Goal: Complete application form

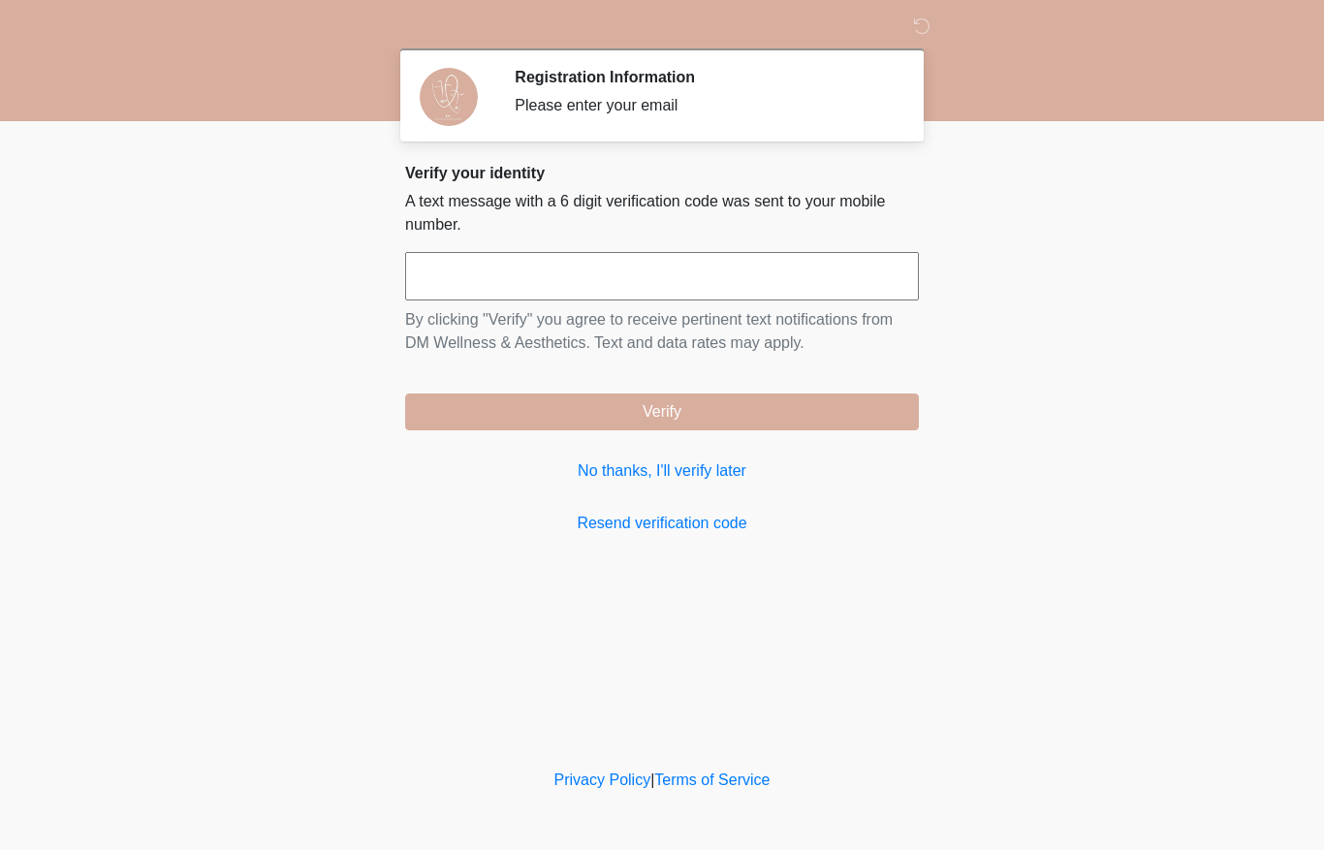
click at [470, 293] on input "text" at bounding box center [662, 276] width 514 height 48
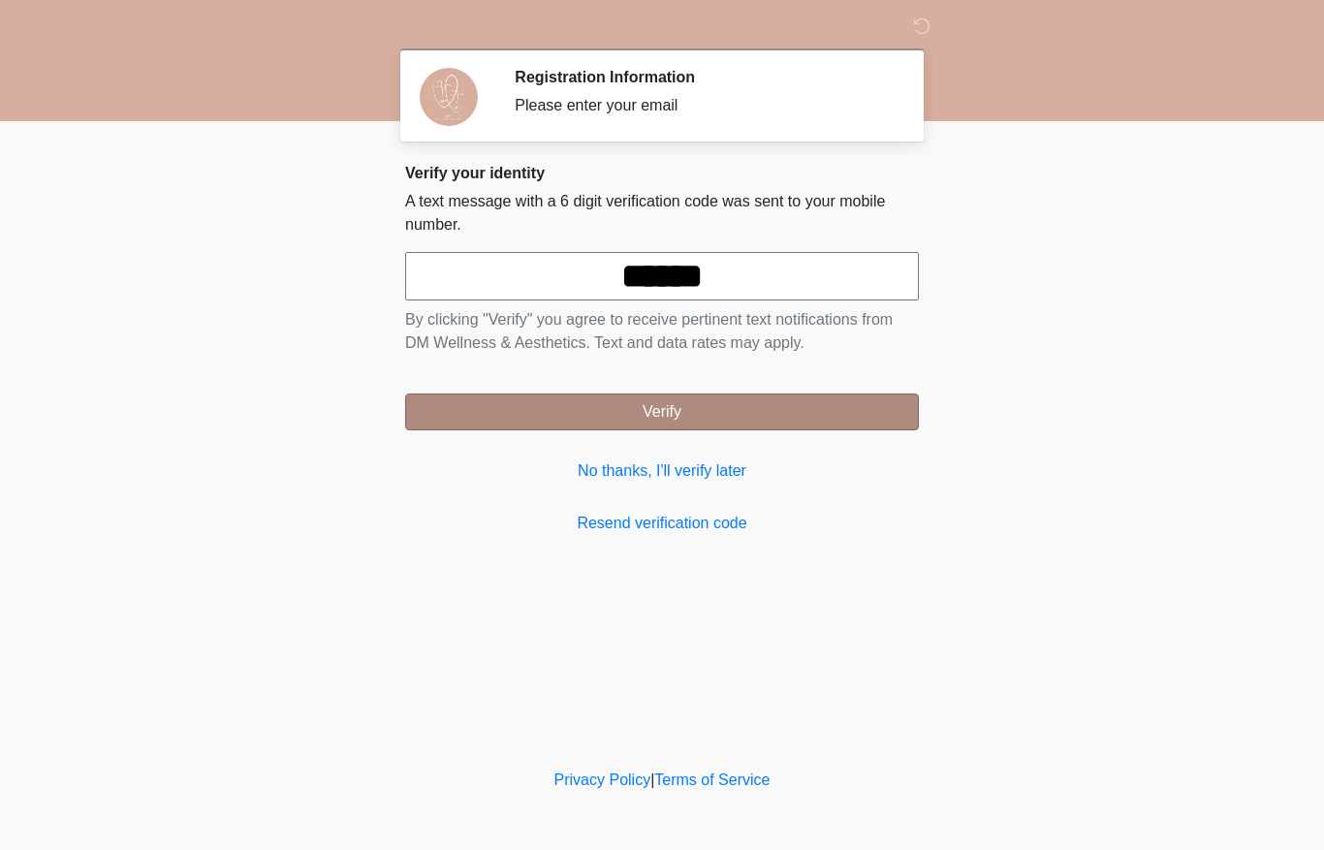
type input "******"
click at [726, 425] on button "Verify" at bounding box center [662, 412] width 514 height 37
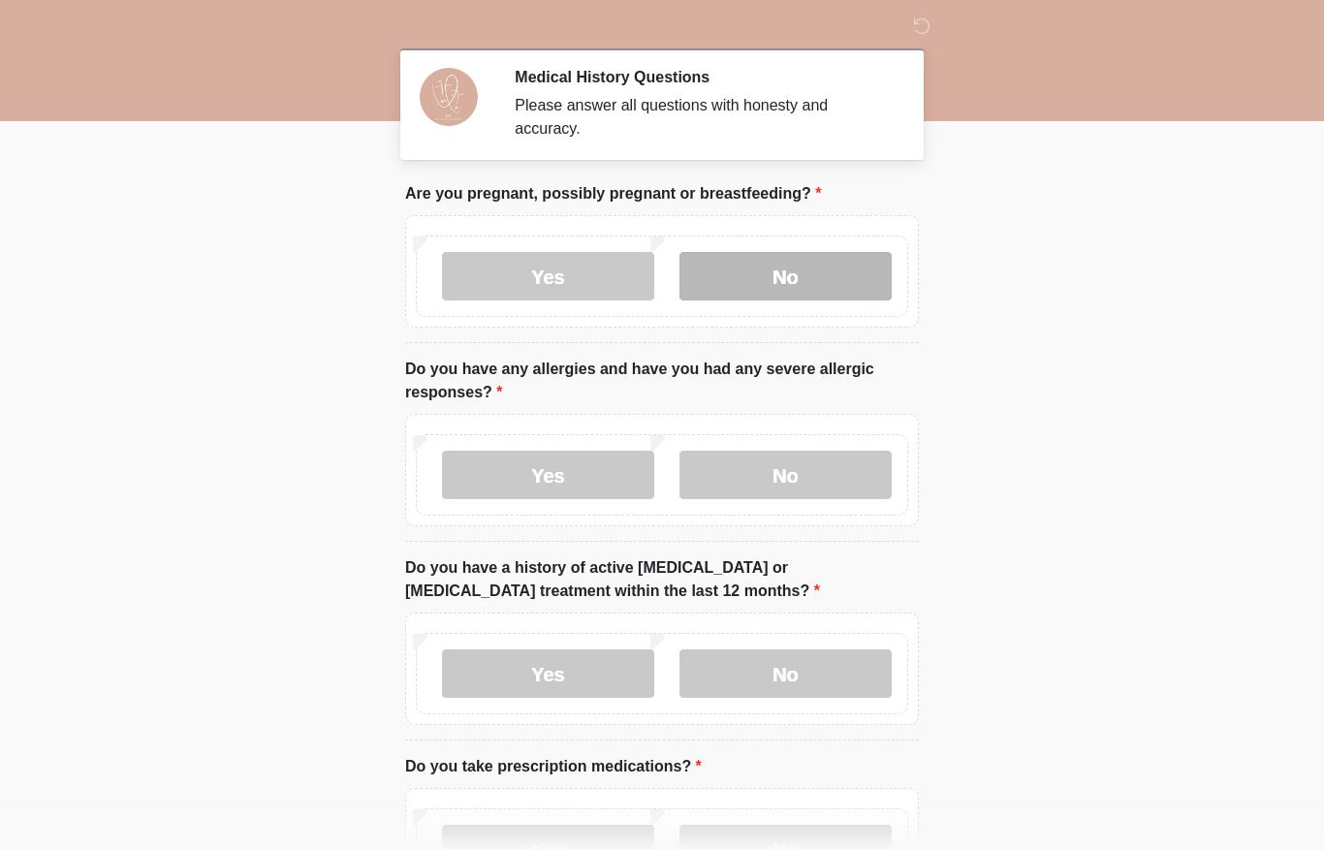
click at [799, 273] on label "No" at bounding box center [786, 276] width 212 height 48
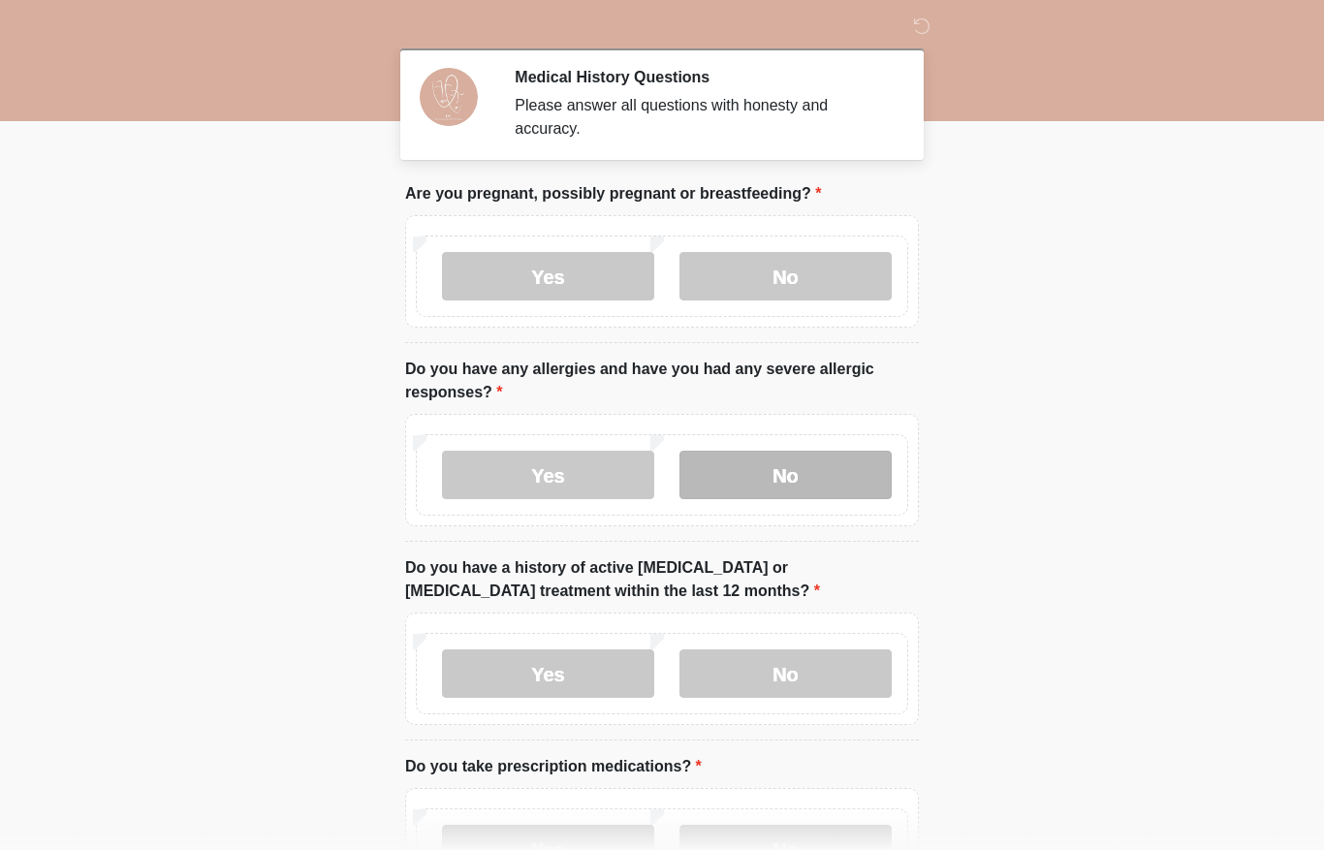
click at [784, 464] on label "No" at bounding box center [786, 475] width 212 height 48
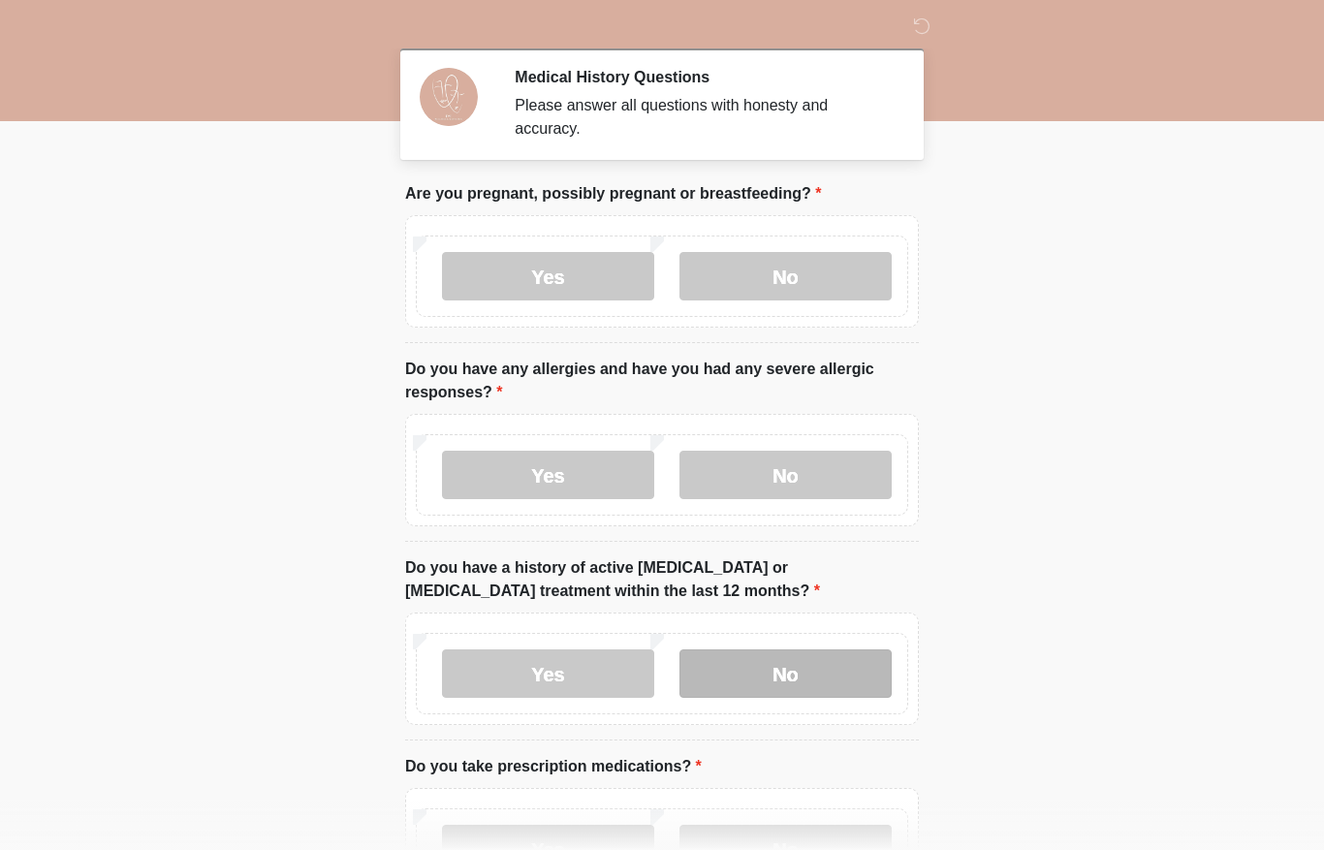
click at [807, 672] on label "No" at bounding box center [786, 674] width 212 height 48
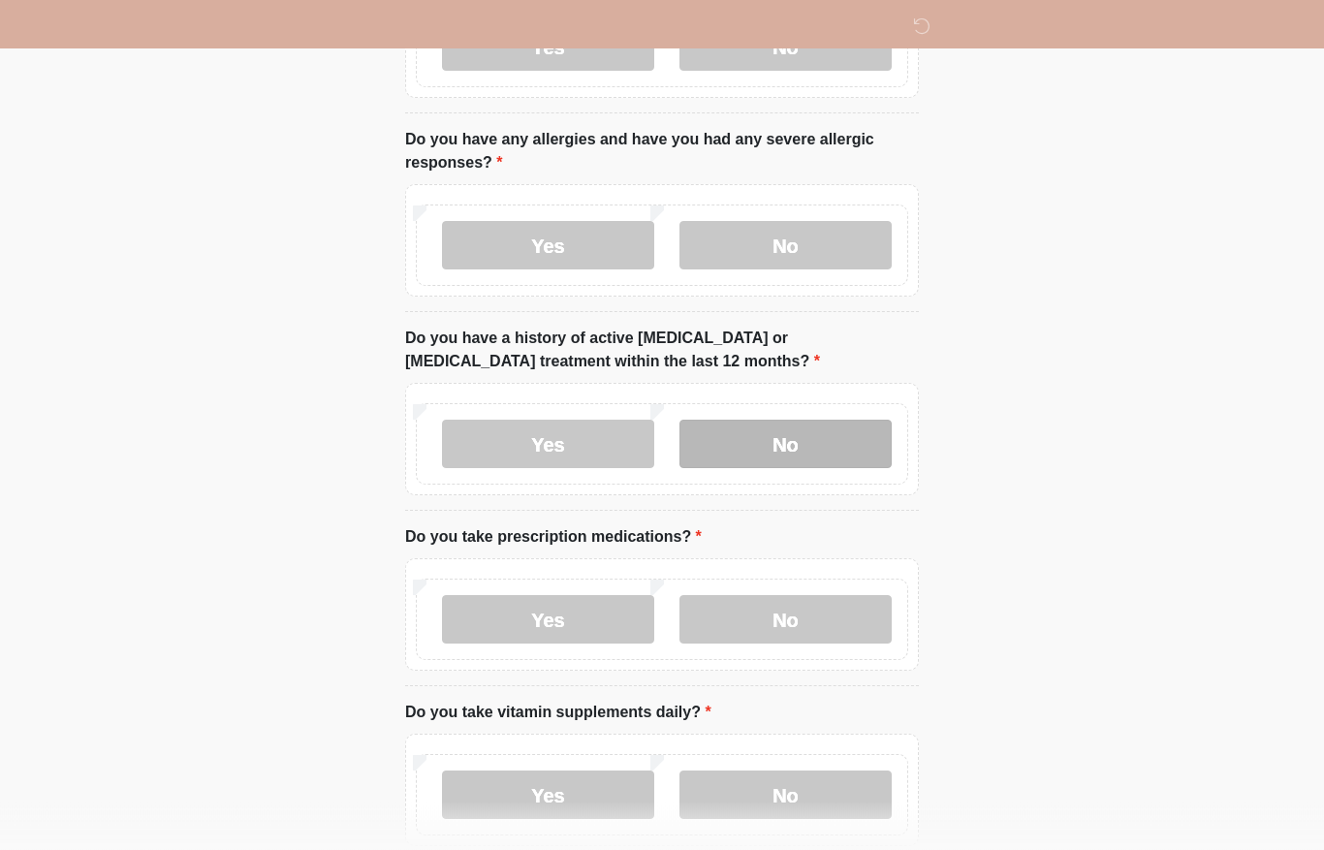
scroll to position [232, 0]
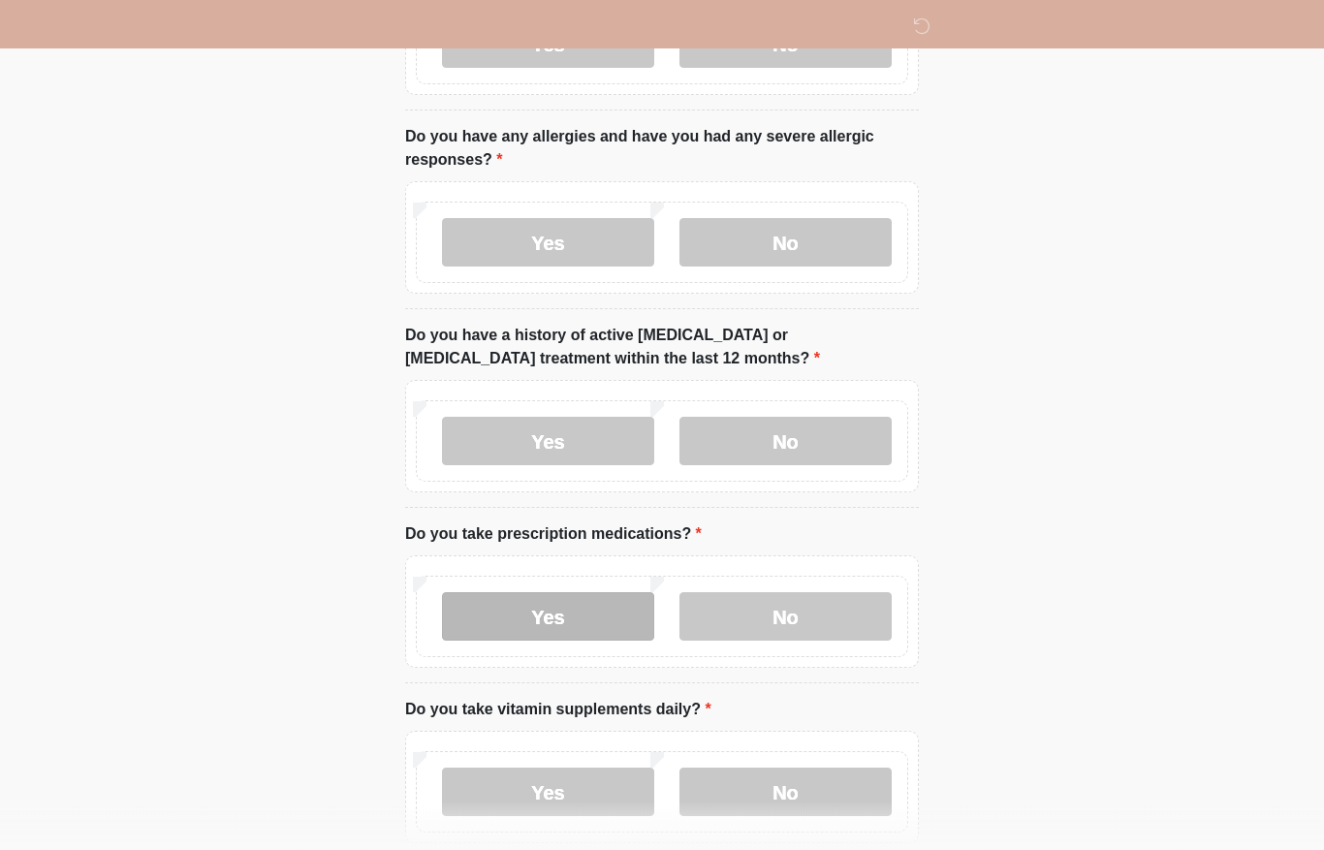
click at [567, 612] on label "Yes" at bounding box center [548, 617] width 212 height 48
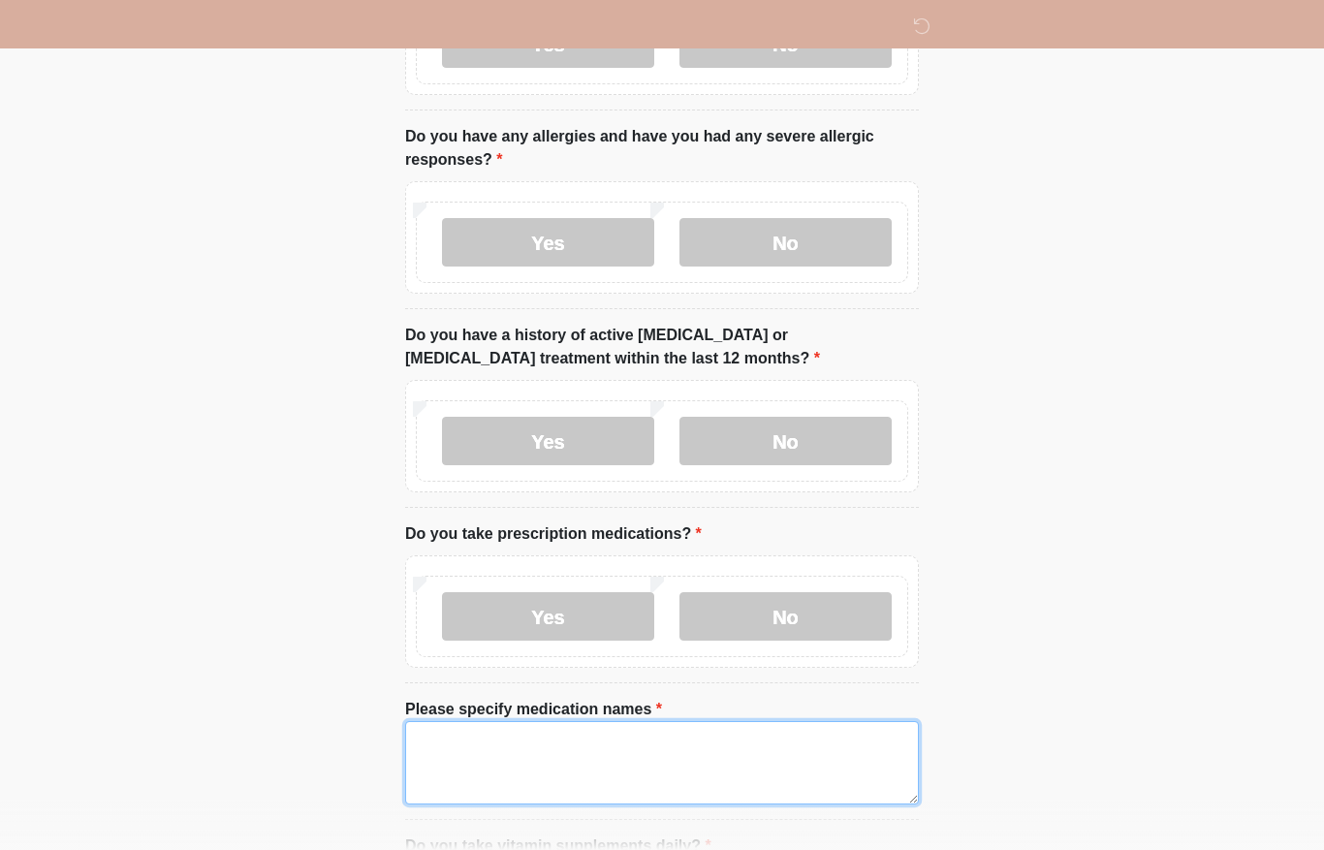
click at [463, 771] on textarea "Please specify medication names" at bounding box center [662, 762] width 514 height 83
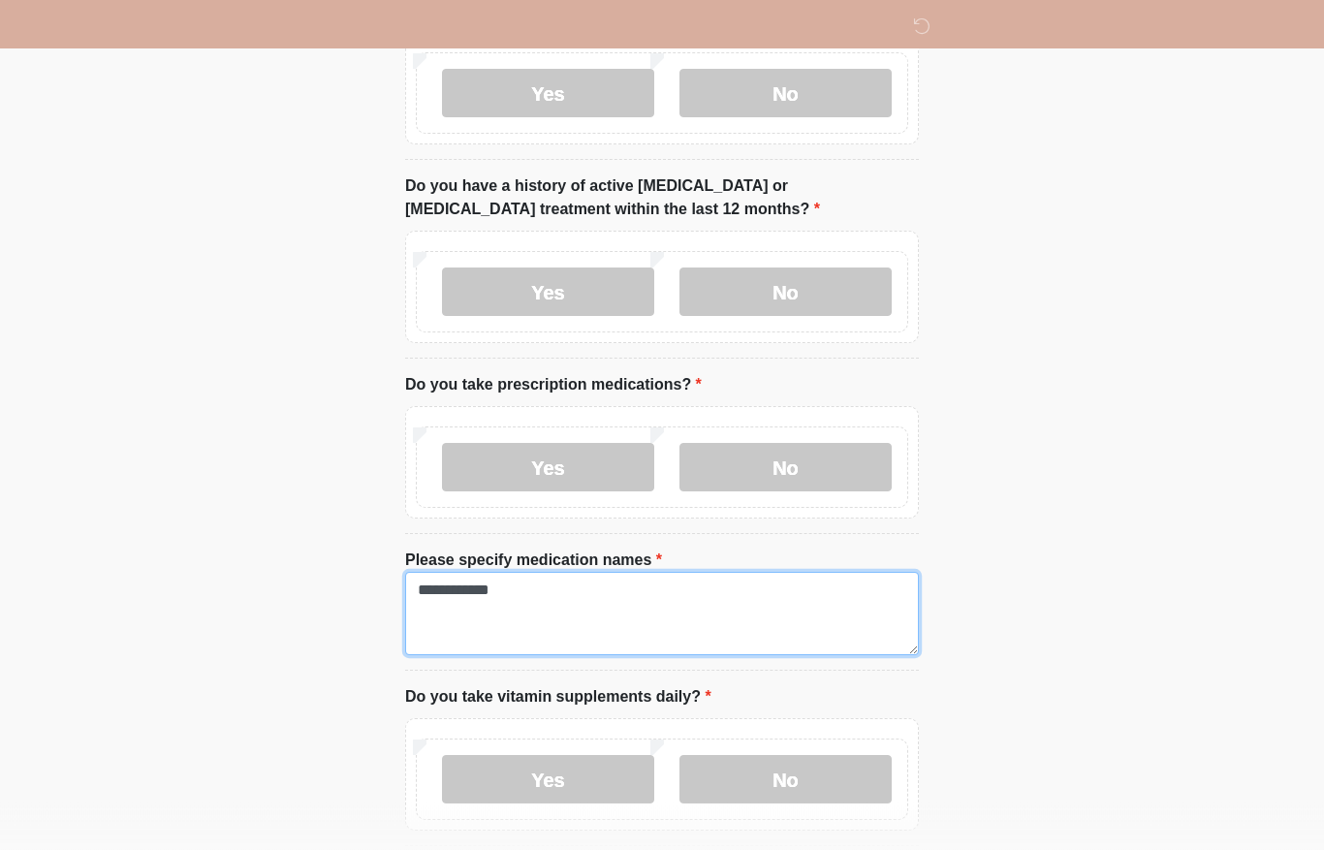
scroll to position [391, 0]
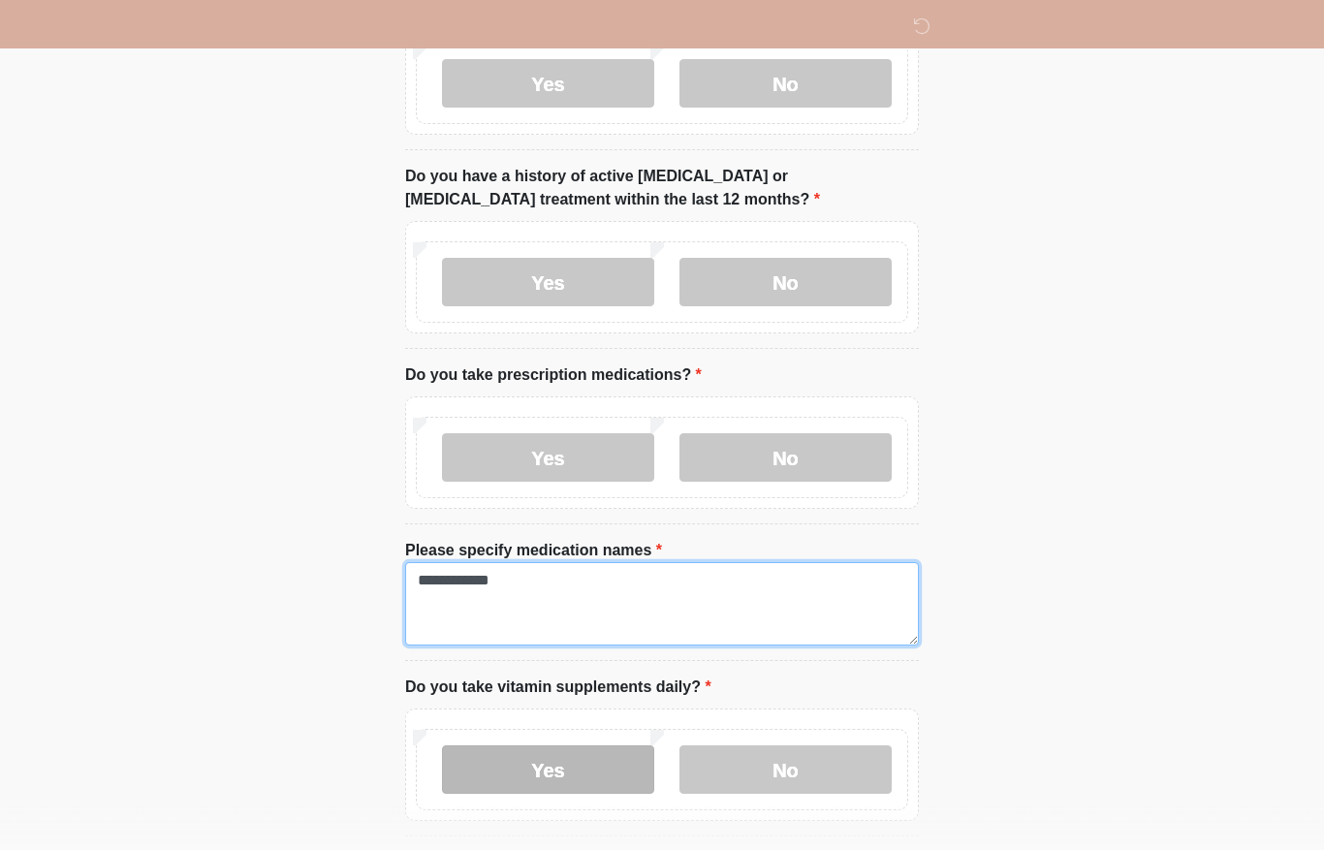
type textarea "**********"
click at [588, 763] on label "Yes" at bounding box center [548, 770] width 212 height 48
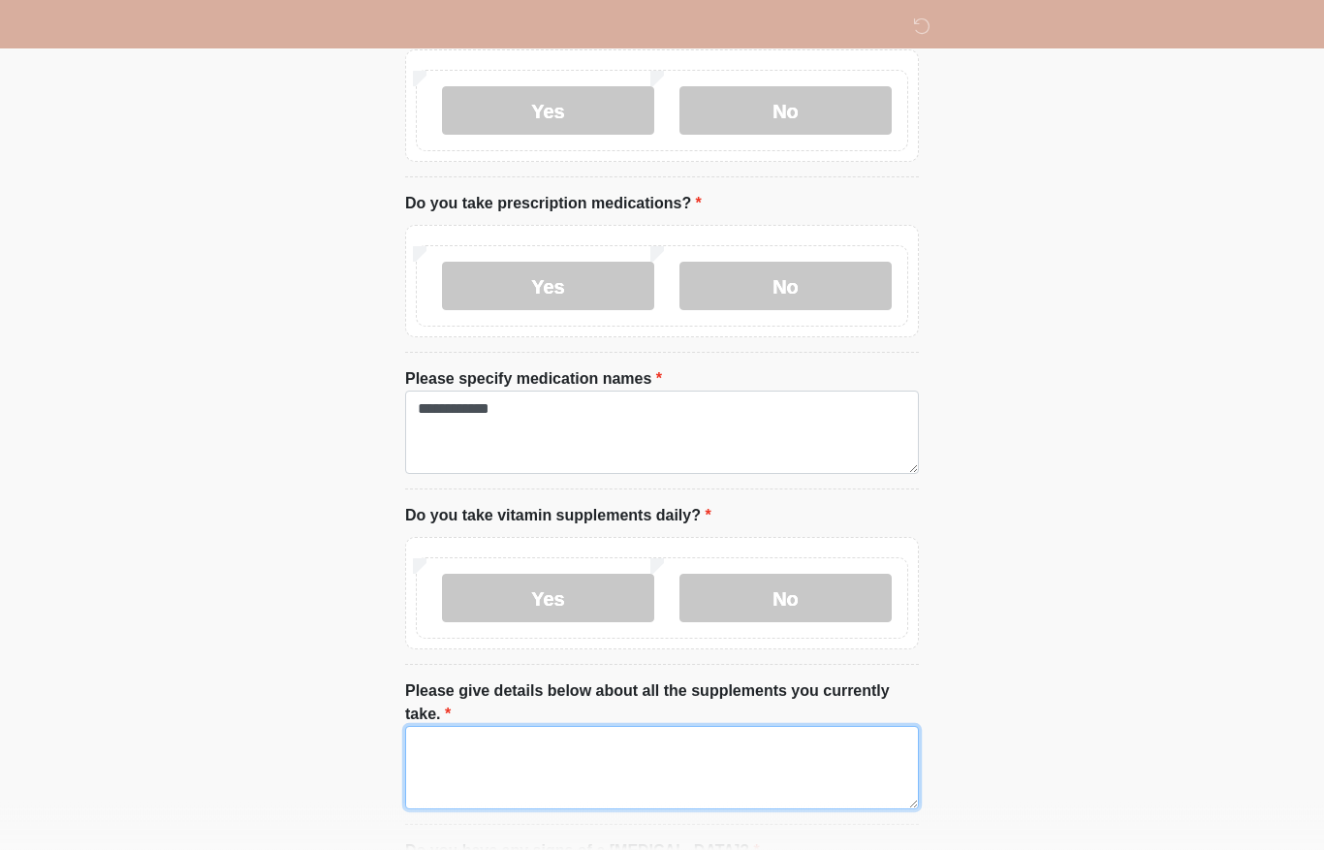
click at [471, 759] on textarea "Please give details below about all the supplements you currently take." at bounding box center [662, 768] width 514 height 83
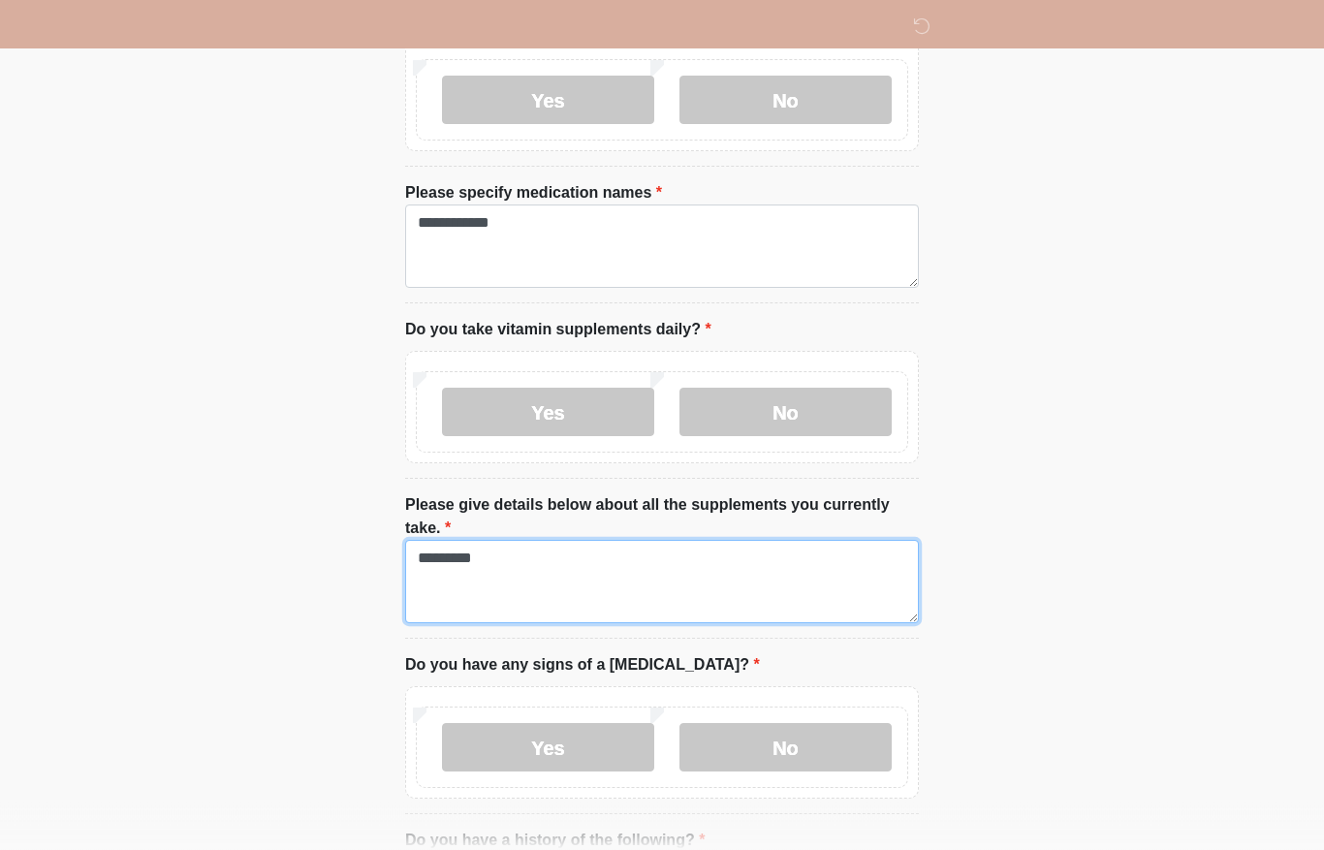
scroll to position [749, 0]
type textarea "*********"
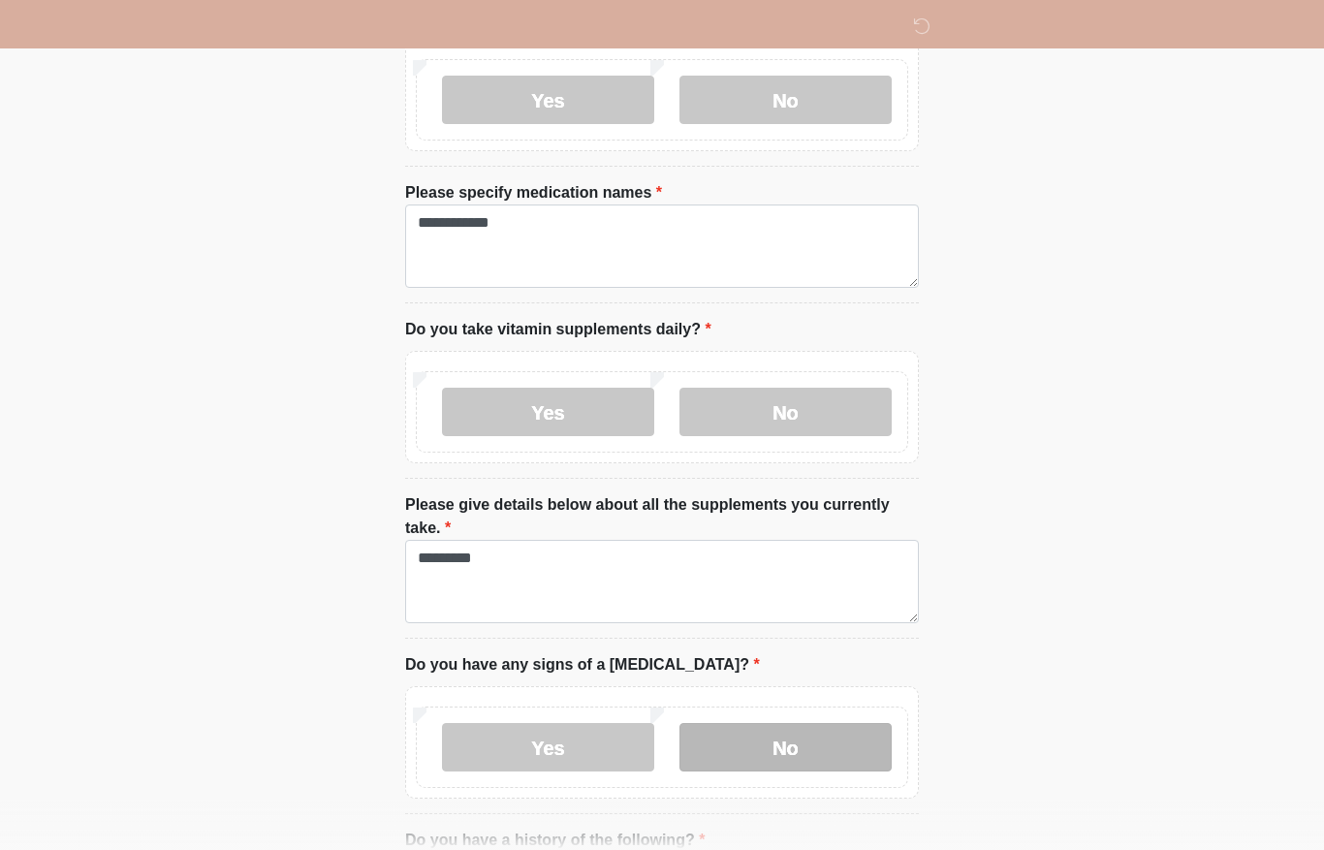
click at [774, 748] on label "No" at bounding box center [786, 747] width 212 height 48
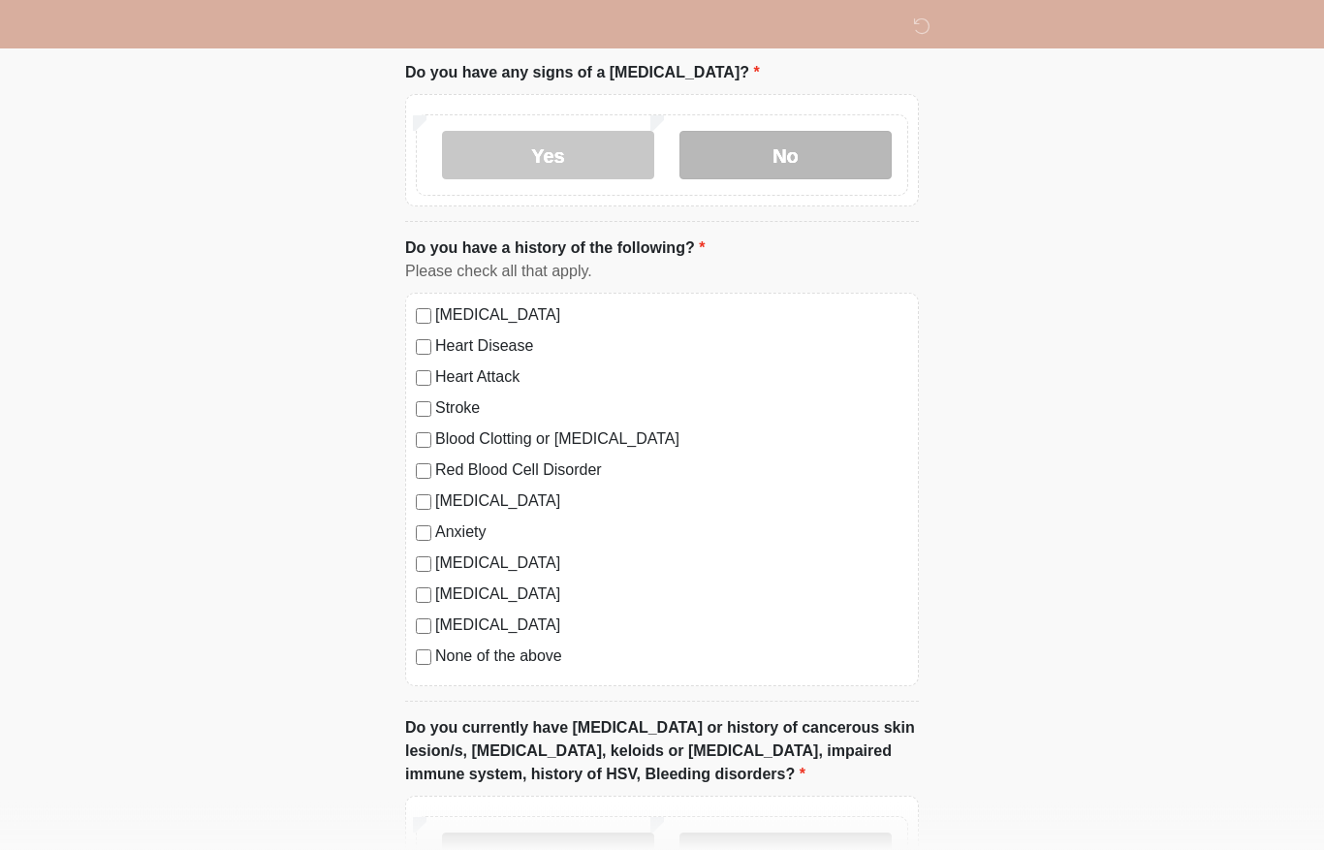
scroll to position [1342, 0]
click at [551, 658] on label "None of the above" at bounding box center [671, 656] width 473 height 23
click at [769, 849] on label "No" at bounding box center [786, 857] width 212 height 48
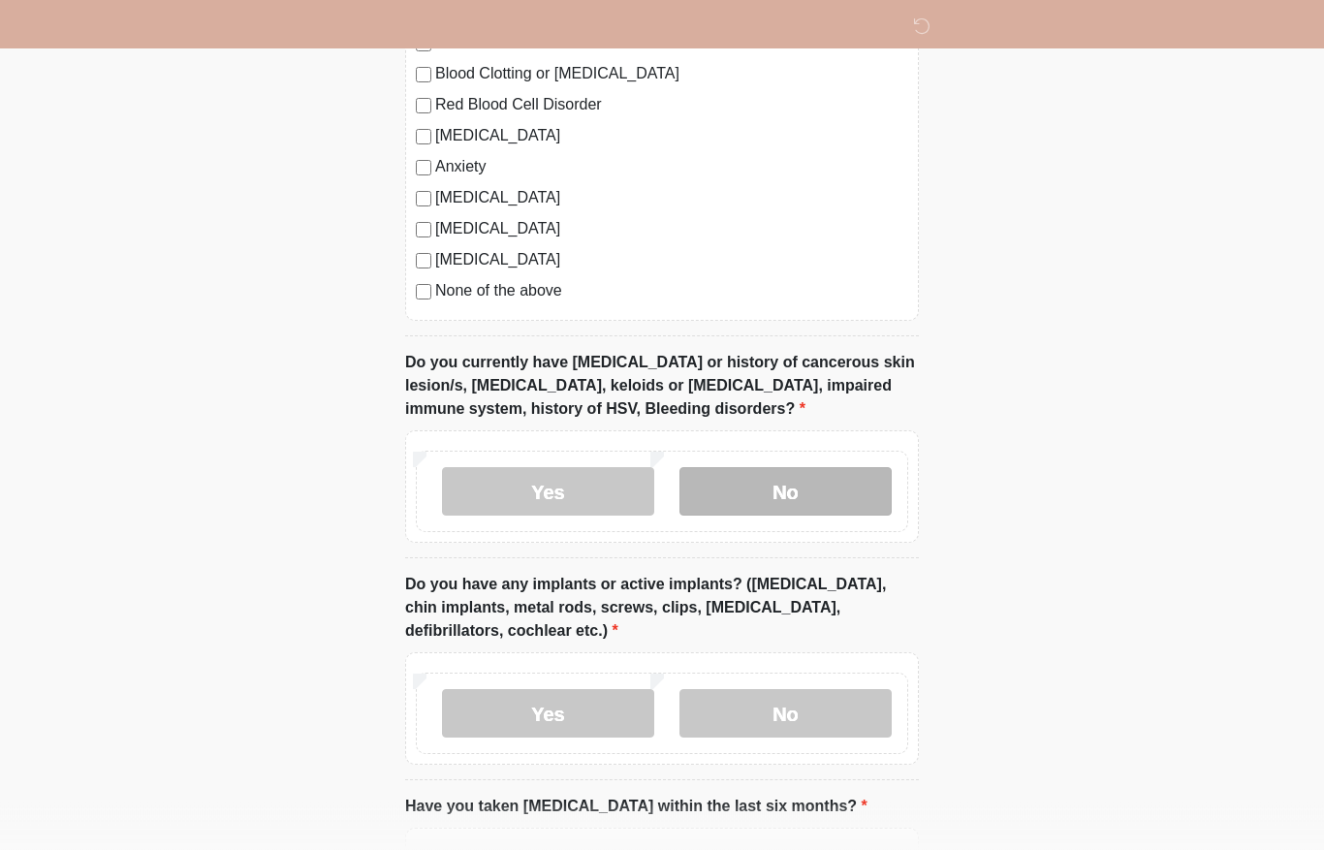
scroll to position [1707, 0]
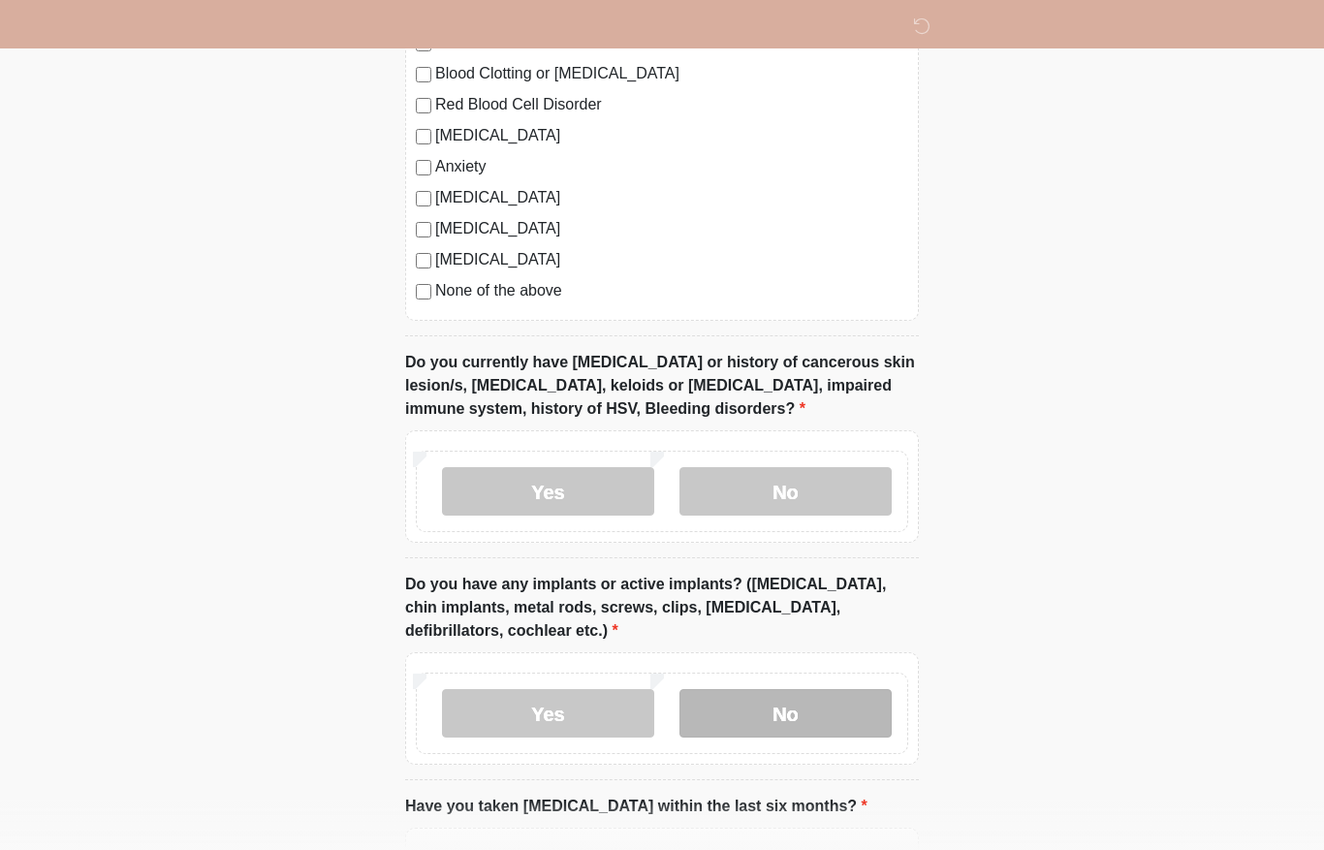
click at [776, 713] on label "No" at bounding box center [786, 713] width 212 height 48
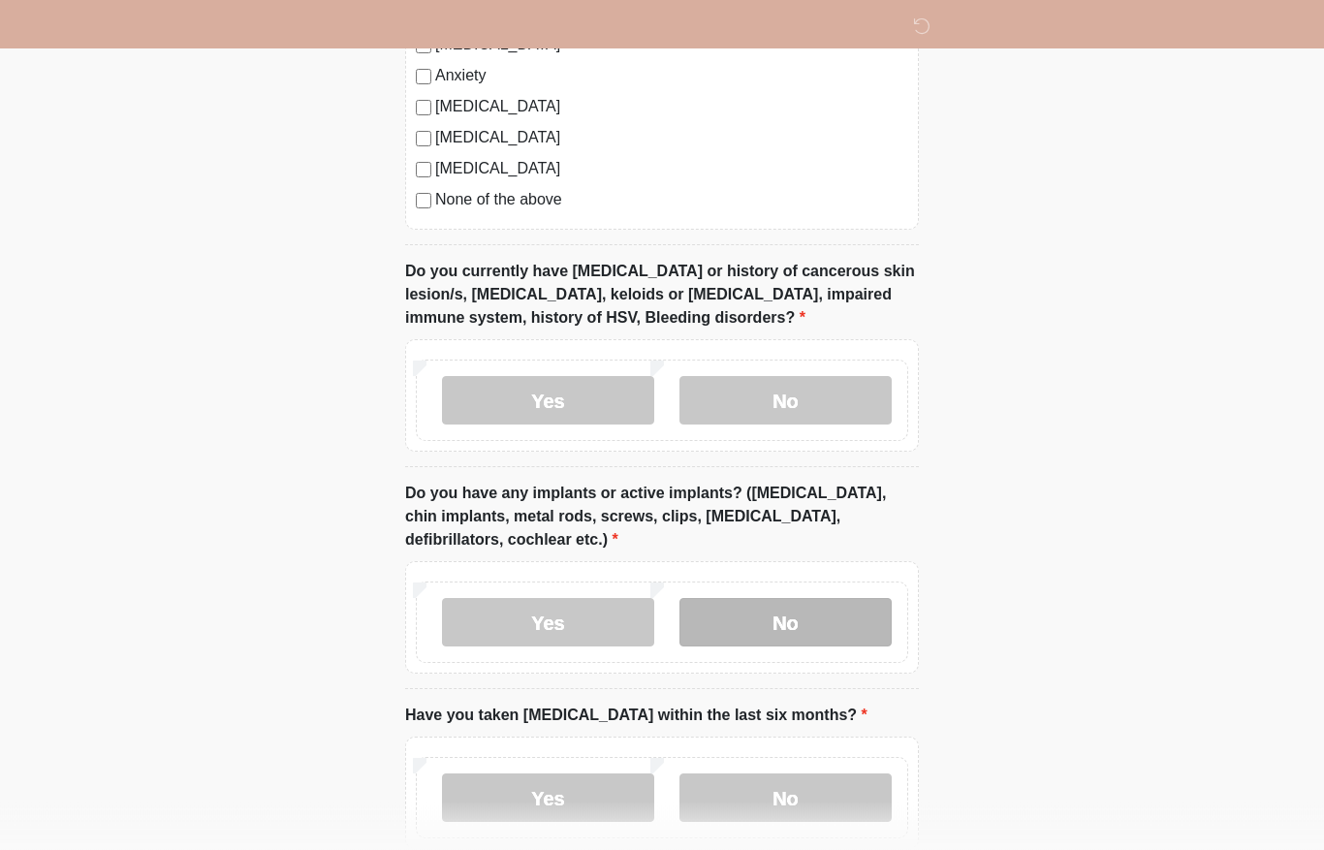
scroll to position [1799, 0]
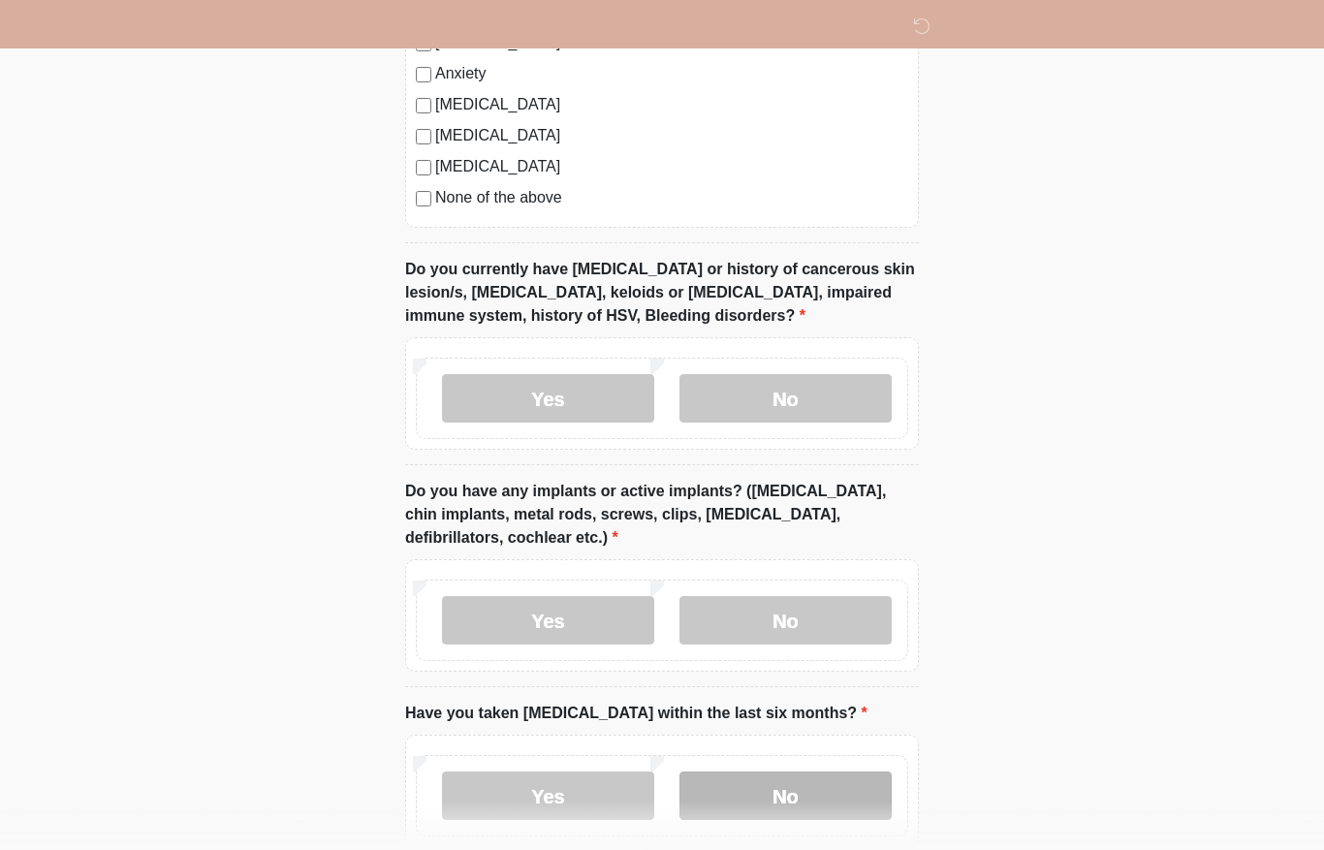
click at [814, 791] on label "No" at bounding box center [786, 797] width 212 height 48
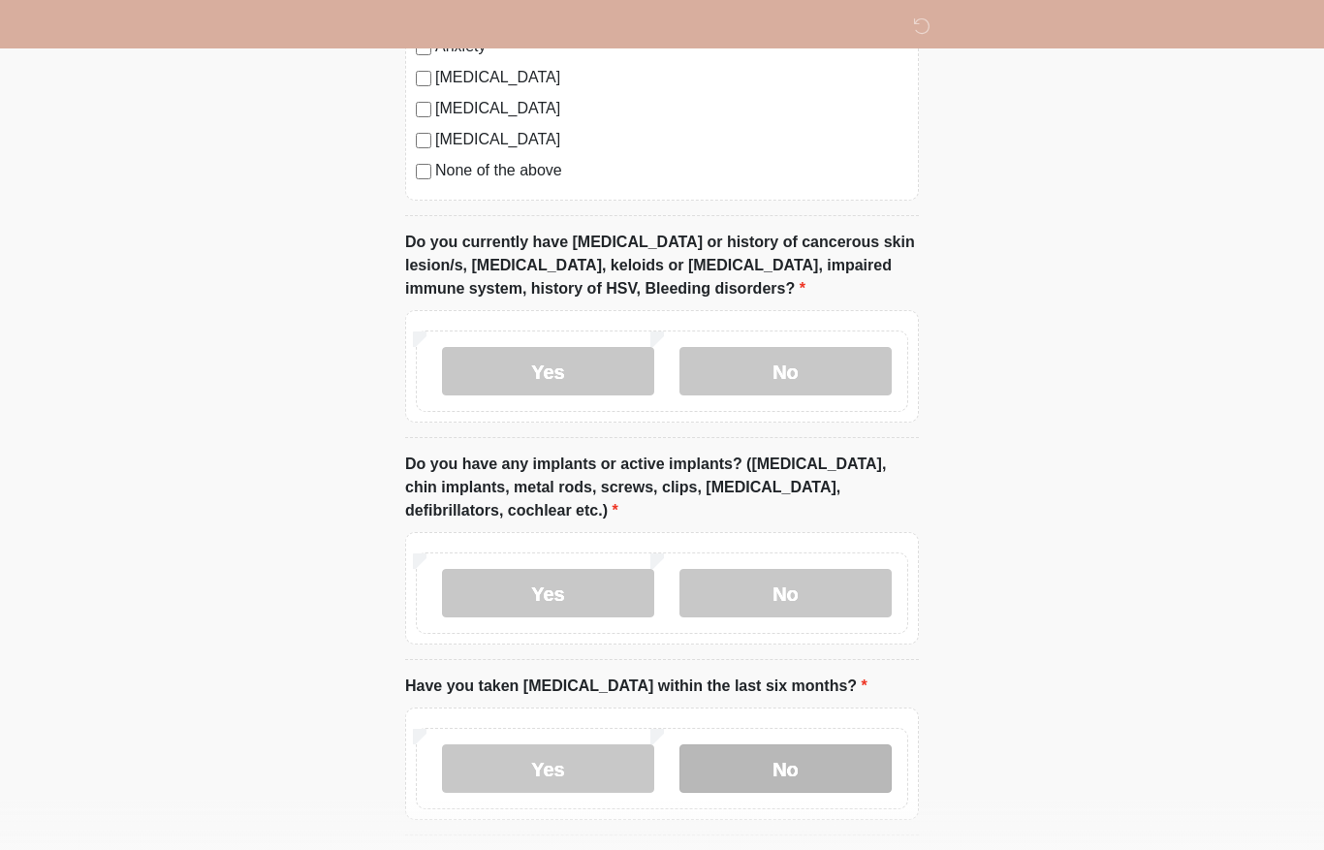
scroll to position [1863, 0]
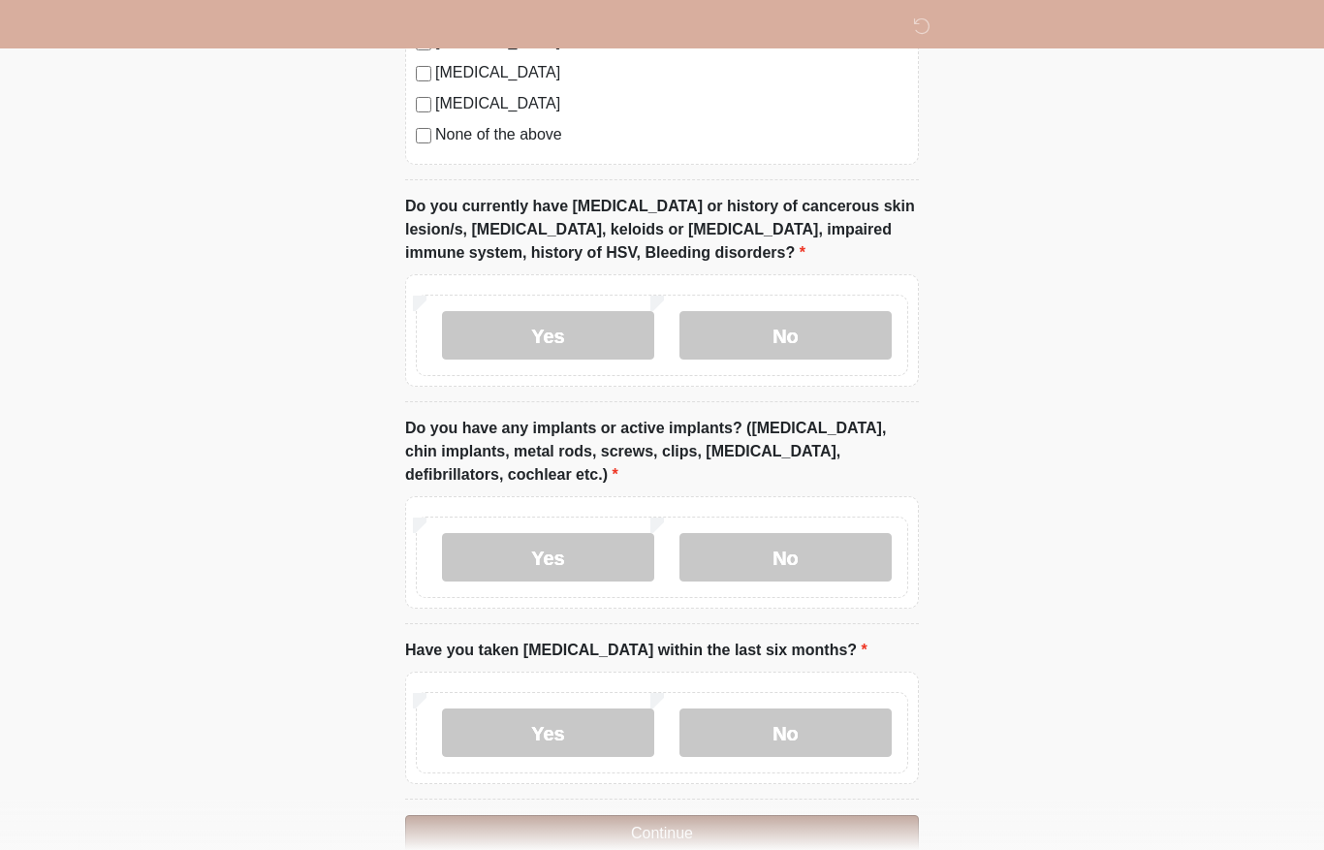
click at [684, 834] on button "Continue" at bounding box center [662, 833] width 514 height 37
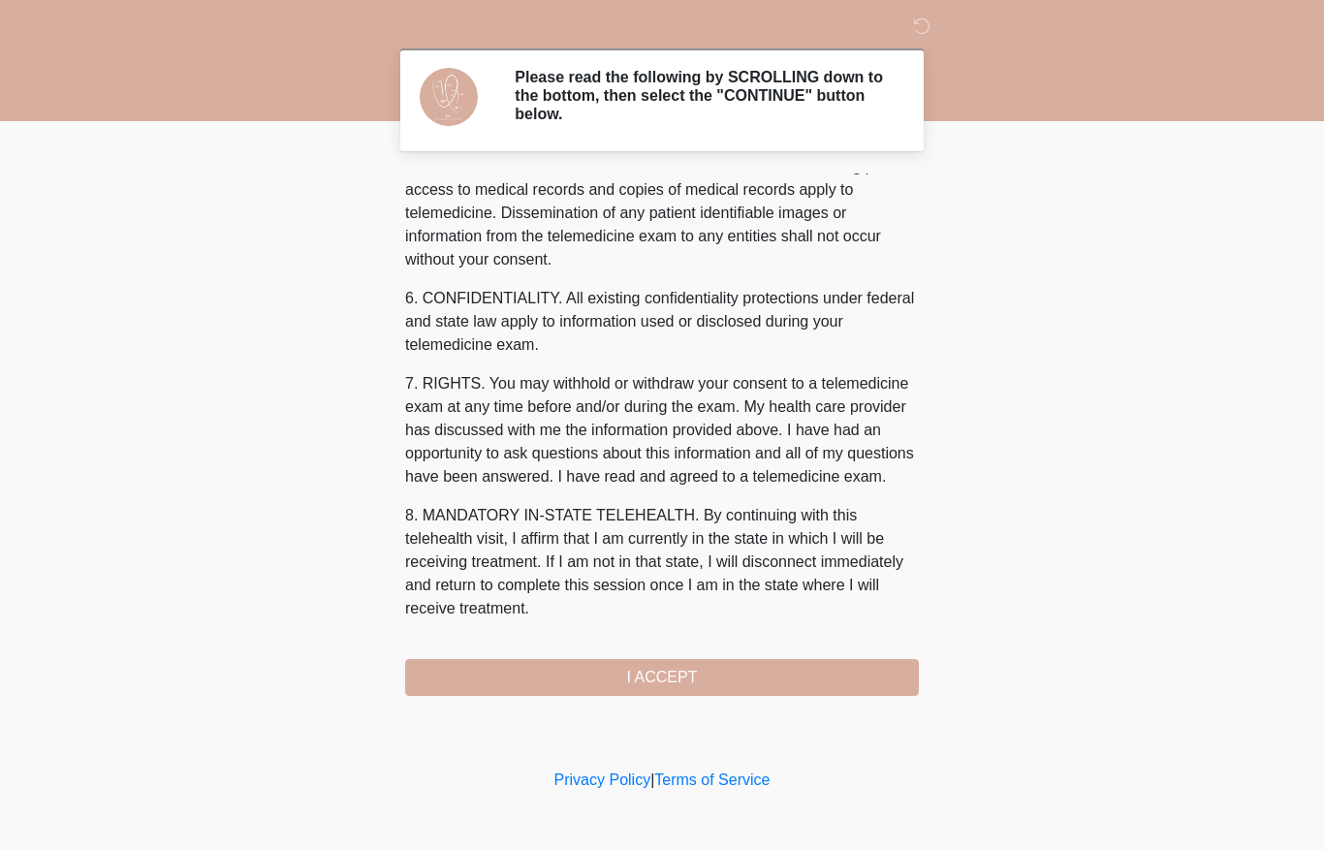
scroll to position [685, 0]
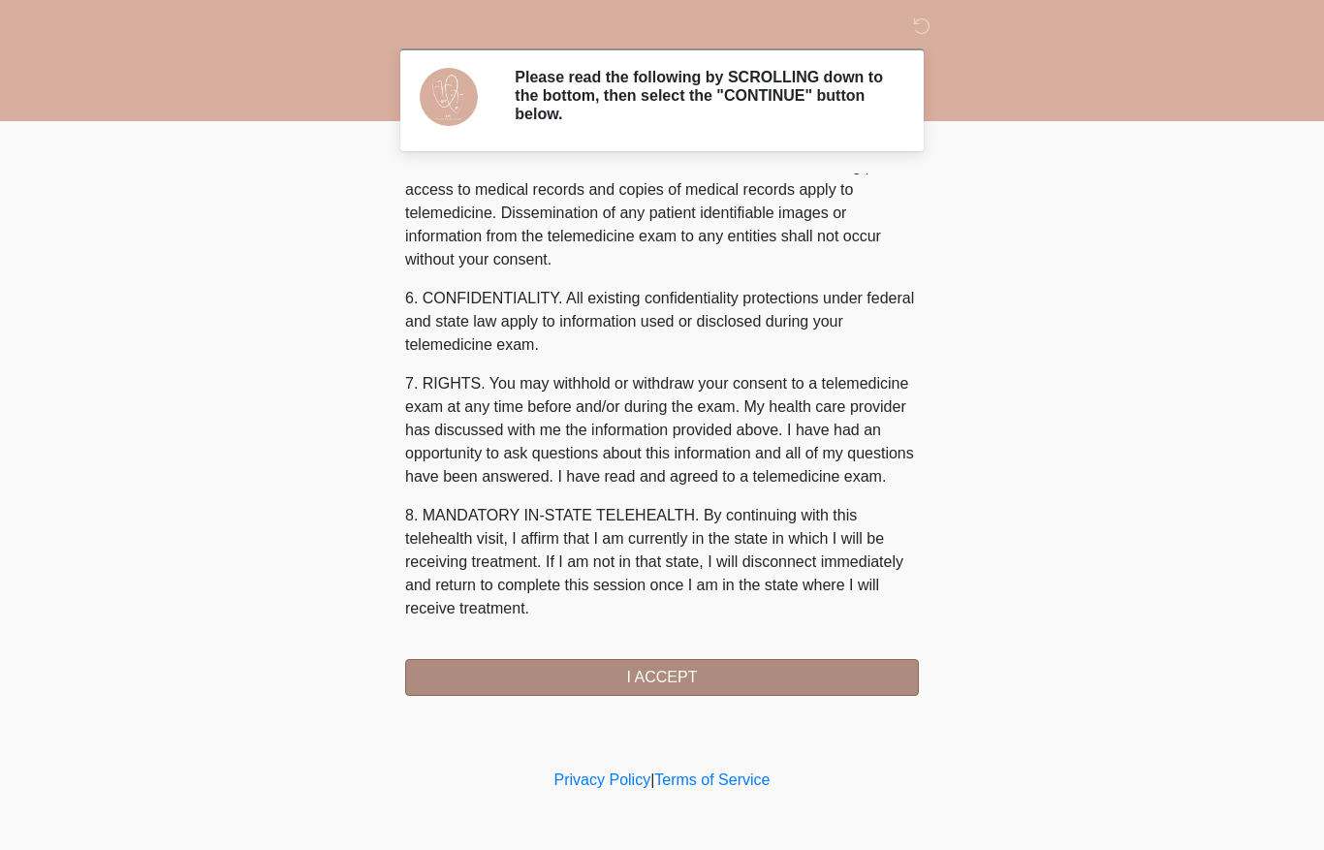
click at [650, 685] on button "I ACCEPT" at bounding box center [662, 677] width 514 height 37
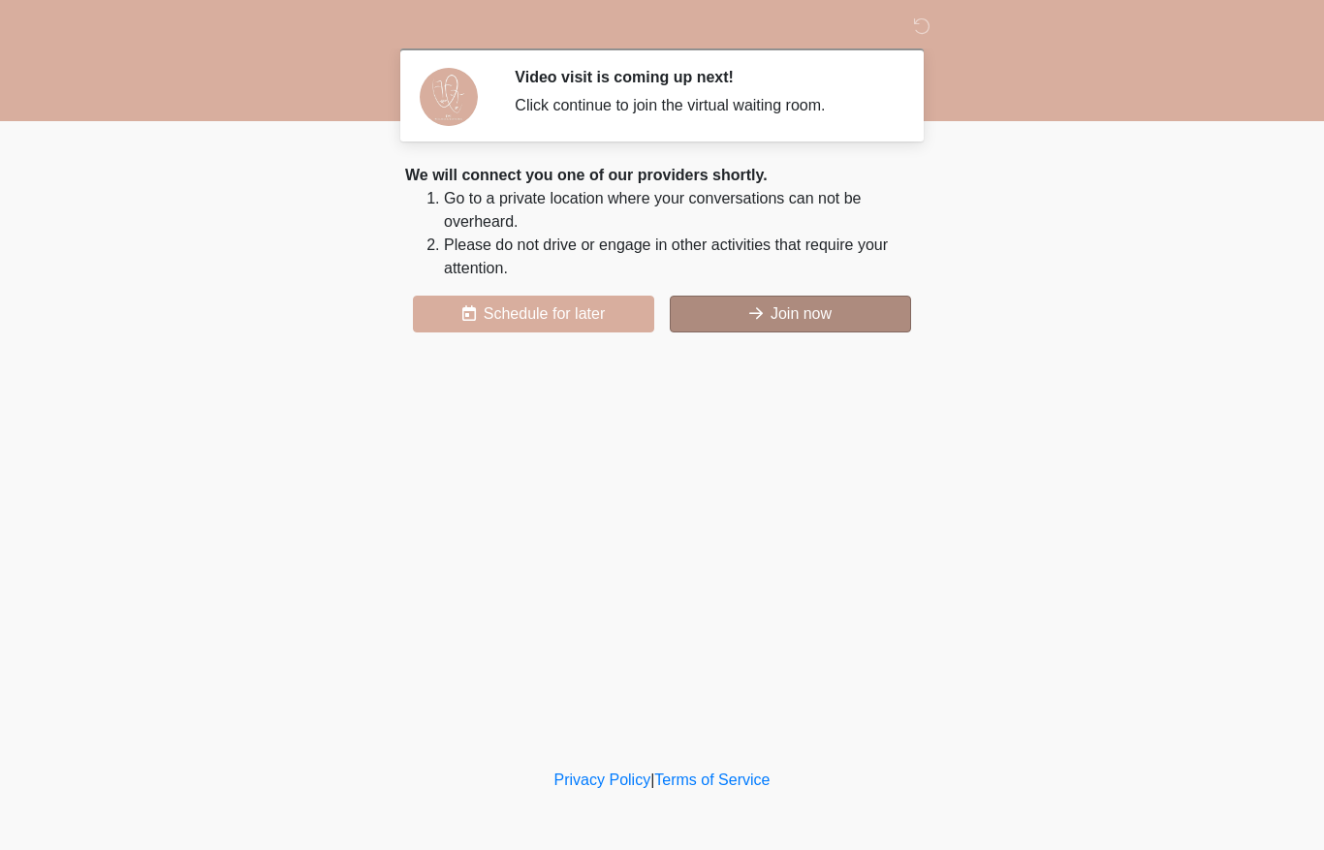
click at [810, 322] on button "Join now" at bounding box center [790, 314] width 241 height 37
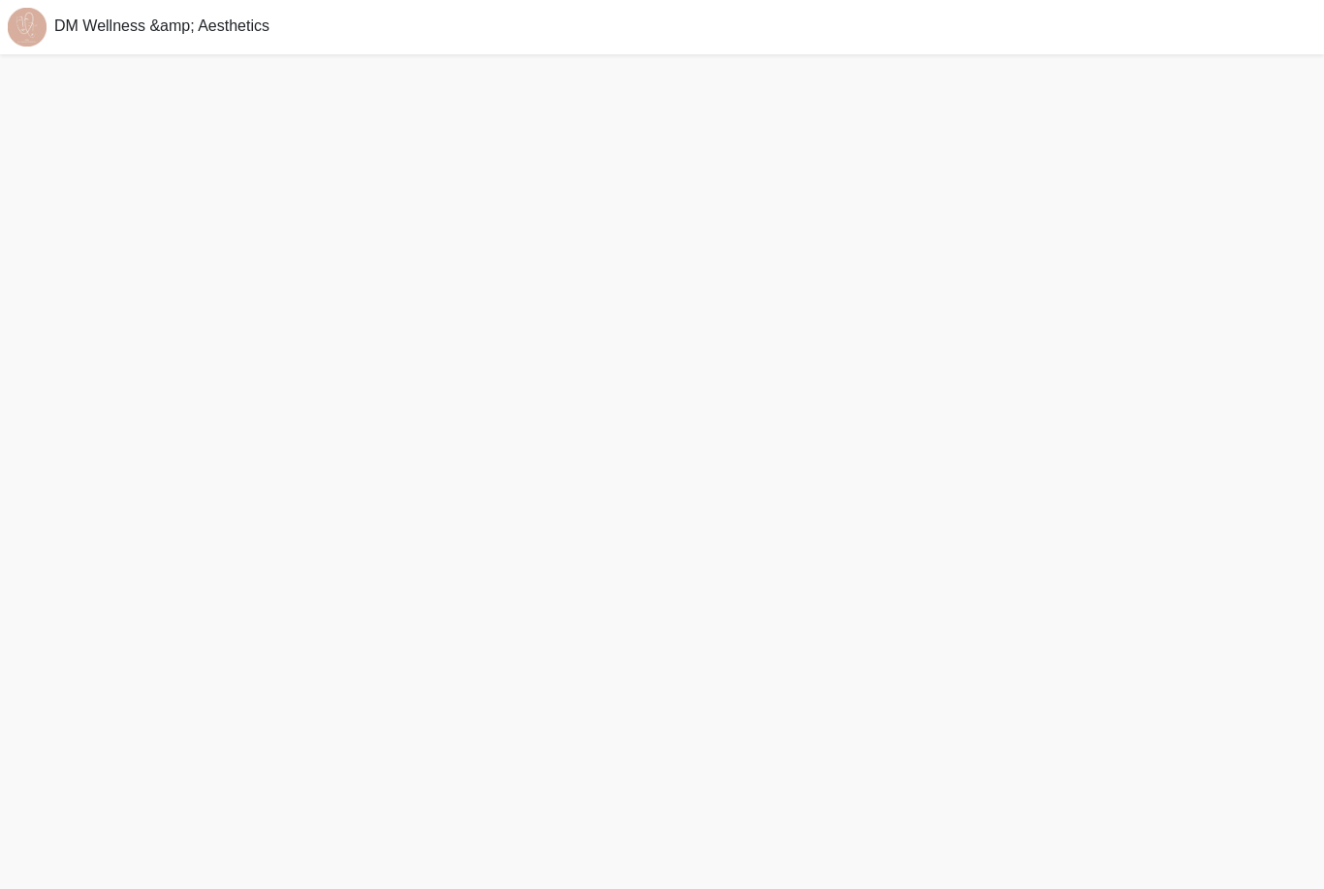
scroll to position [6, 0]
